Goal: Information Seeking & Learning: Learn about a topic

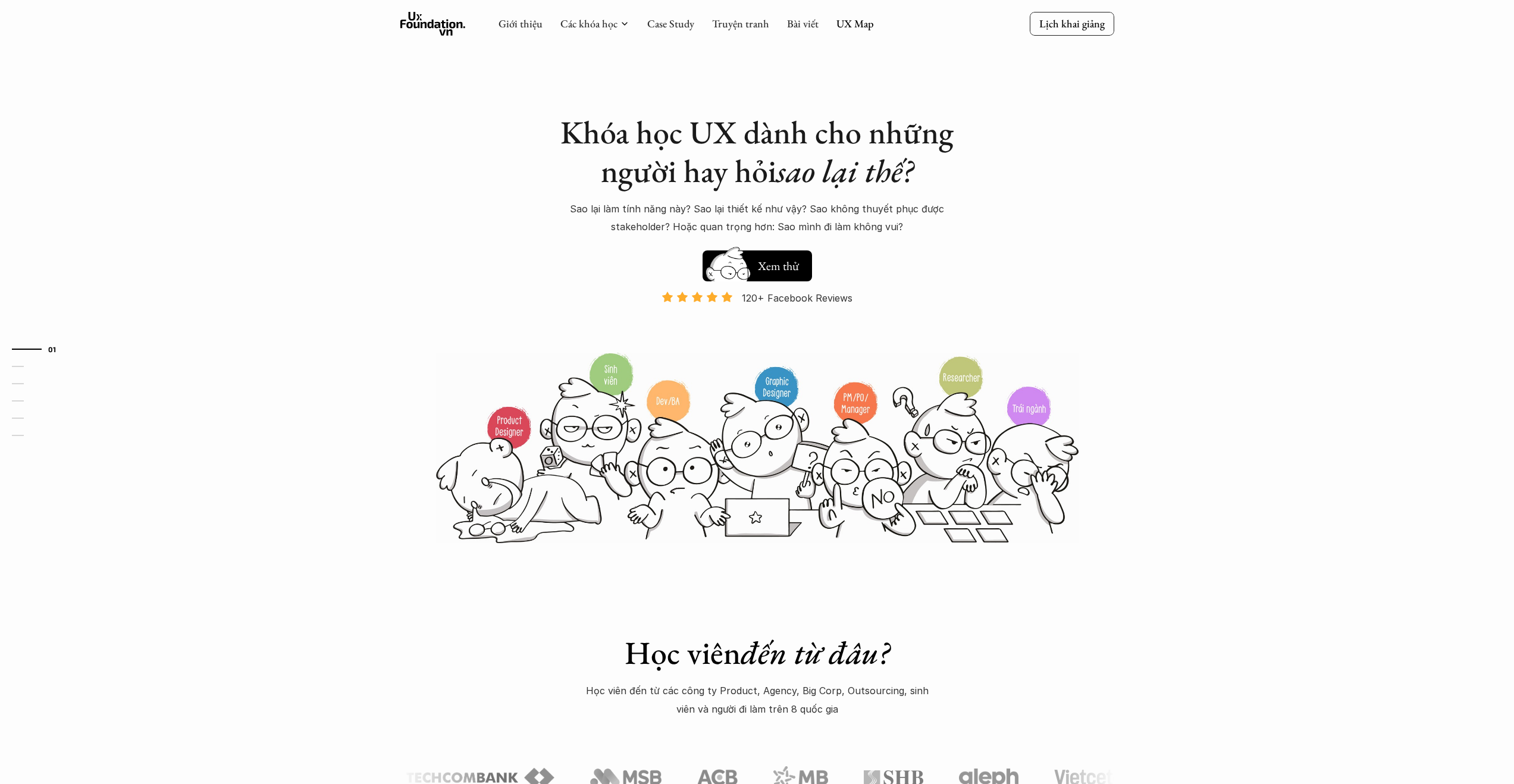
click at [853, 32] on div "Giới thiệu Các khóa học Case Study Truyện tranh Bài viết UX Map" at bounding box center [686, 24] width 375 height 24
click at [851, 26] on link "UX Map" at bounding box center [856, 23] width 38 height 14
click at [424, 107] on div "Khóa học UX dành cho những người hay hỏi sao lại thế? Sao lại làm tính năng này…" at bounding box center [757, 272] width 714 height 544
click at [850, 24] on link "UX Map" at bounding box center [856, 23] width 38 height 14
click at [847, 26] on link "UX Map" at bounding box center [856, 23] width 38 height 14
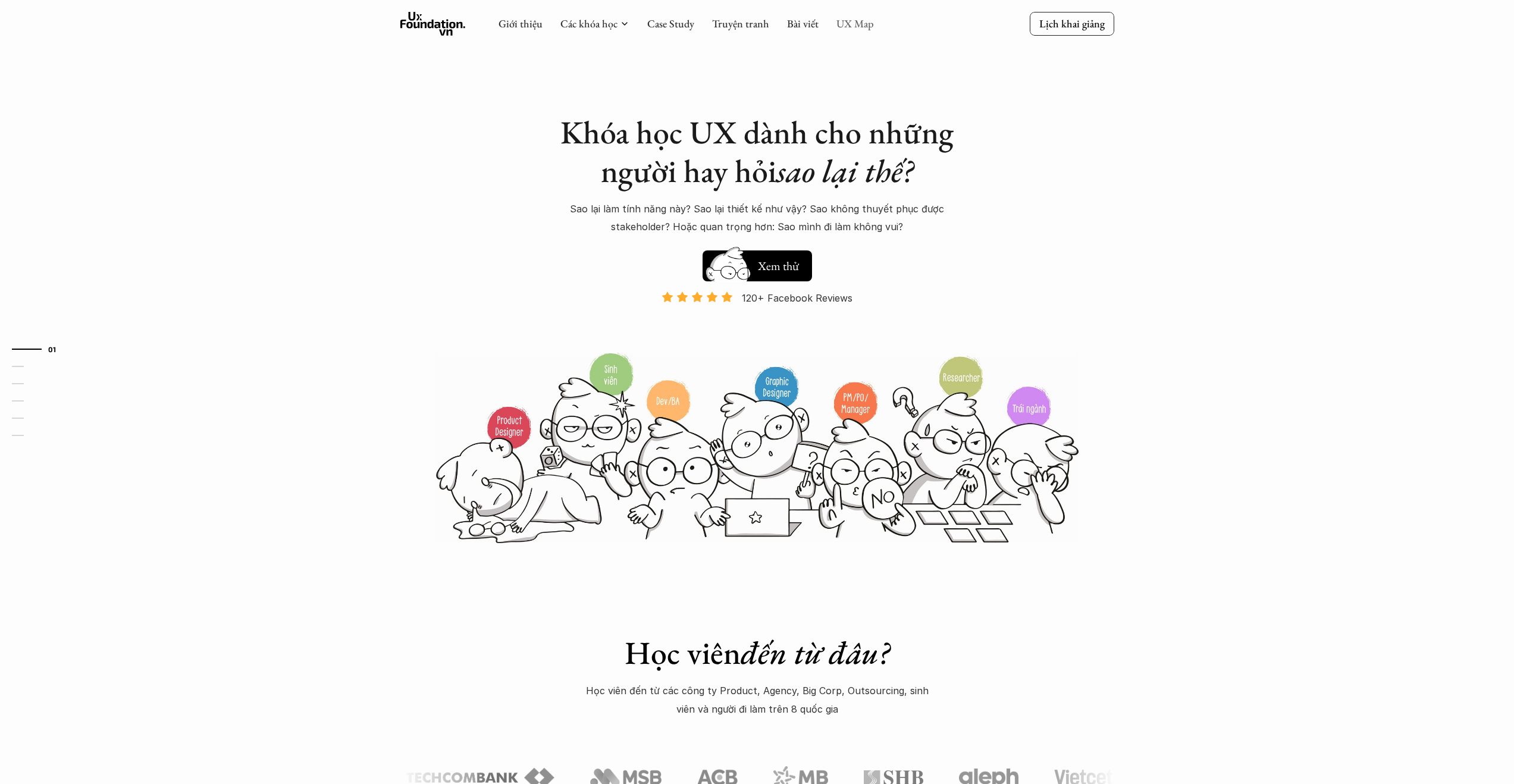
click at [847, 26] on link "UX Map" at bounding box center [856, 23] width 38 height 14
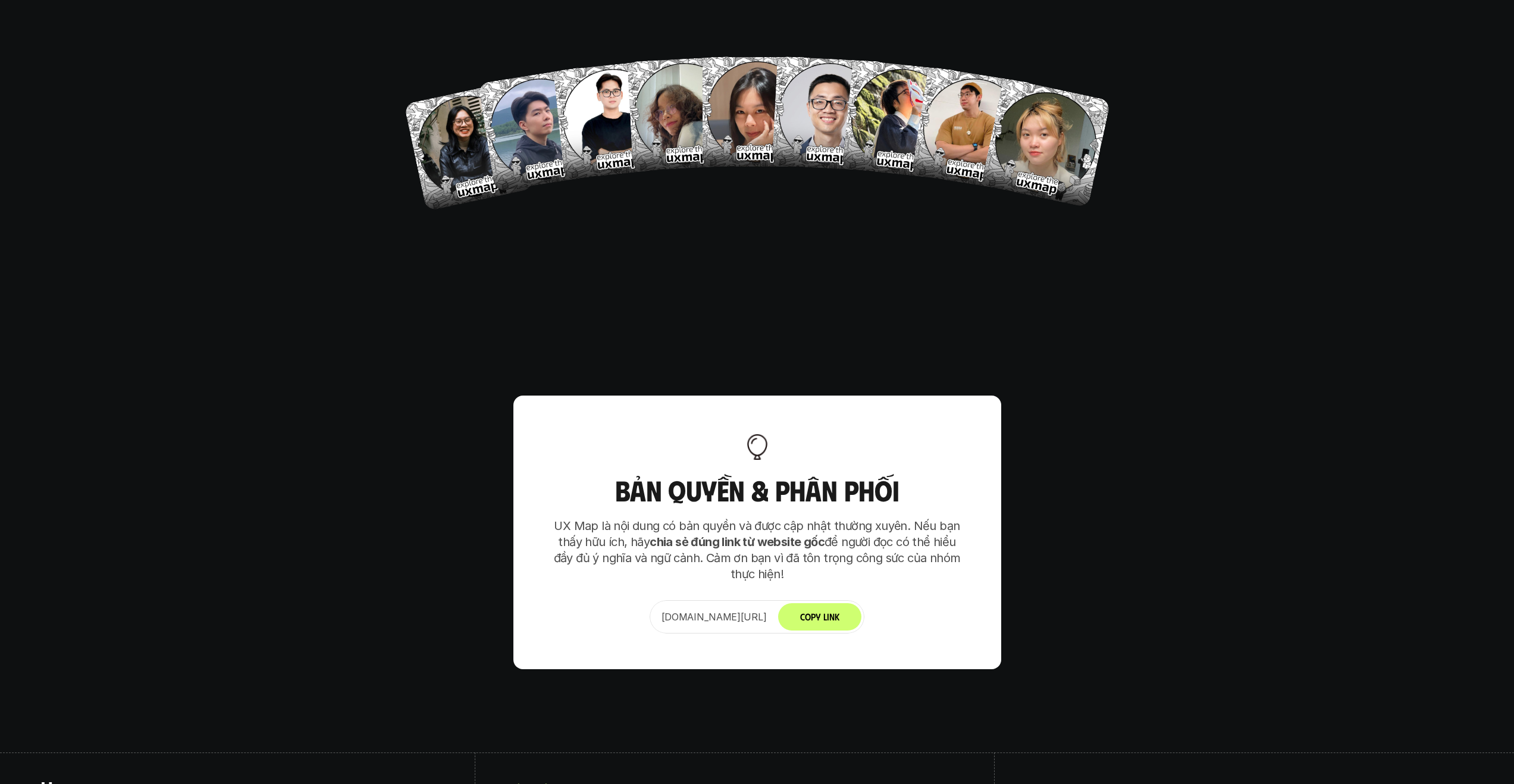
scroll to position [7471, 0]
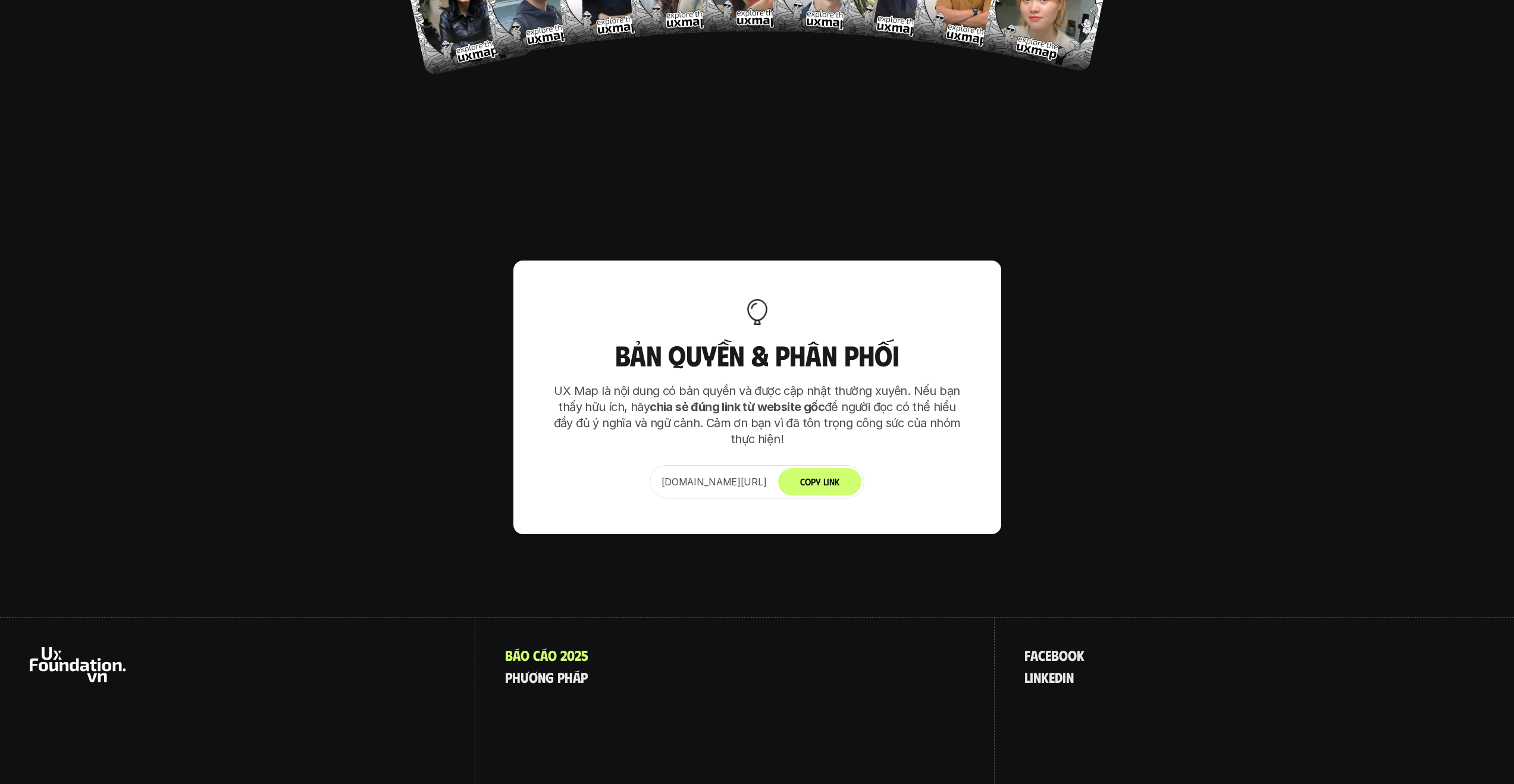
click at [834, 617] on div "B á o c á o 2 0 2 5 p h ư ơ n g p h á p" at bounding box center [735, 722] width 519 height 210
click at [561, 648] on p "B á o c á o 2 0 2 5" at bounding box center [547, 655] width 83 height 16
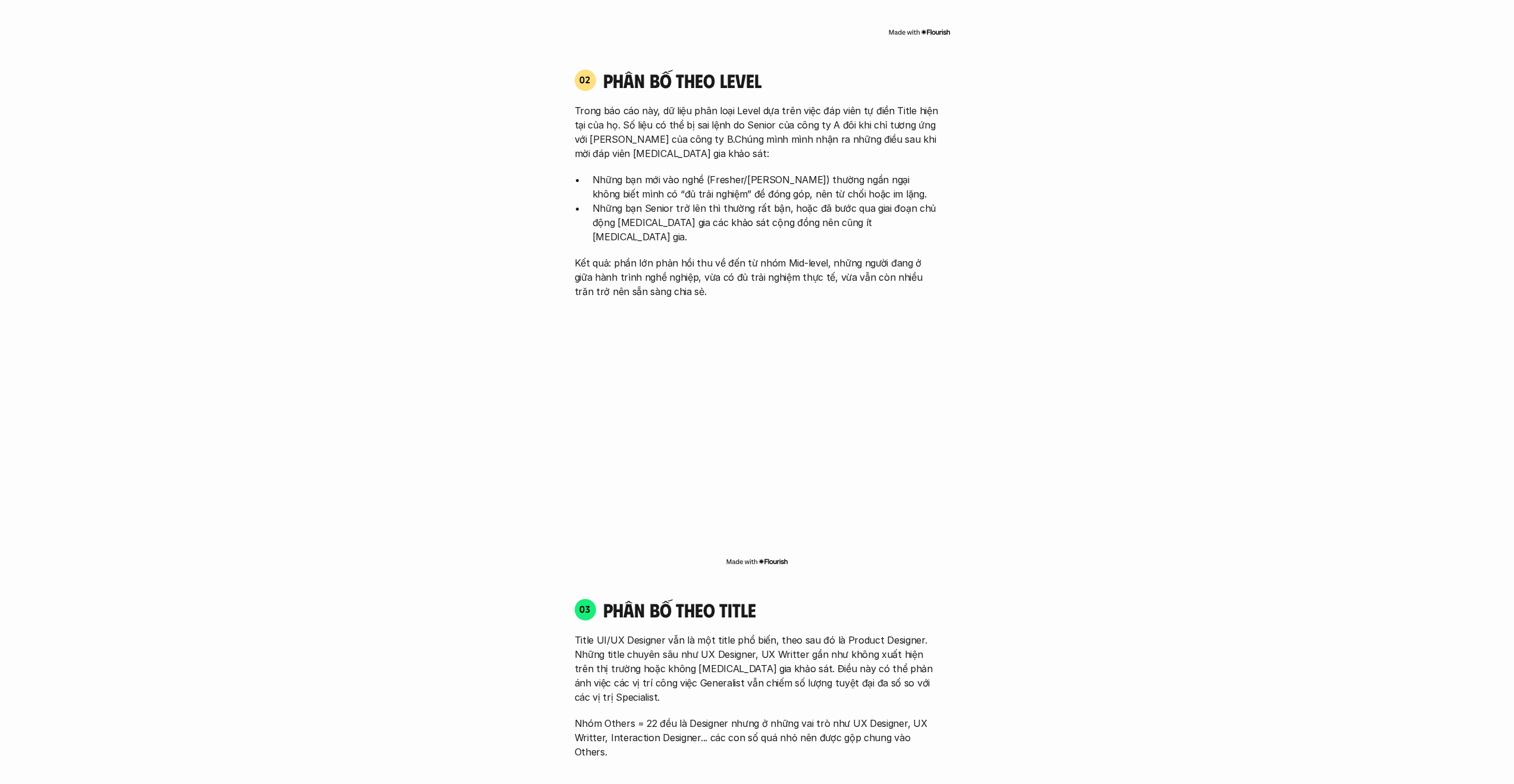
scroll to position [1916, 0]
